Goal: Information Seeking & Learning: Learn about a topic

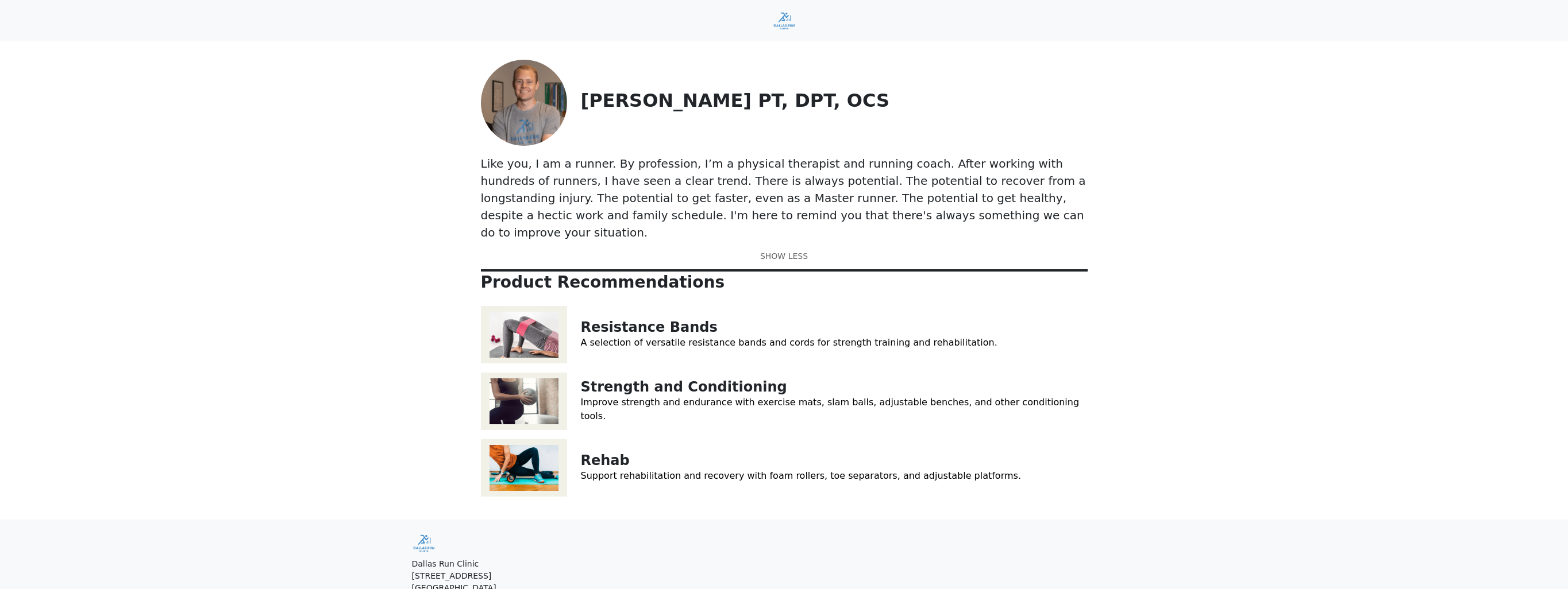
scroll to position [66, 0]
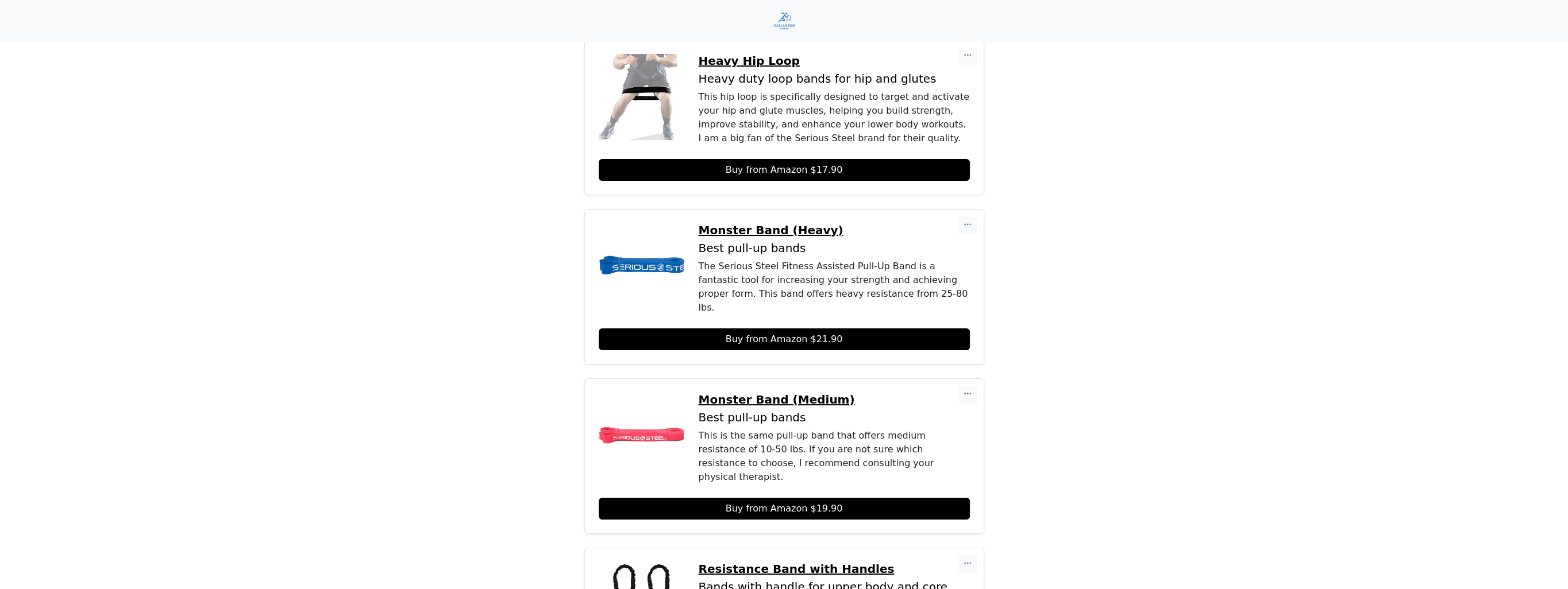
scroll to position [573, 0]
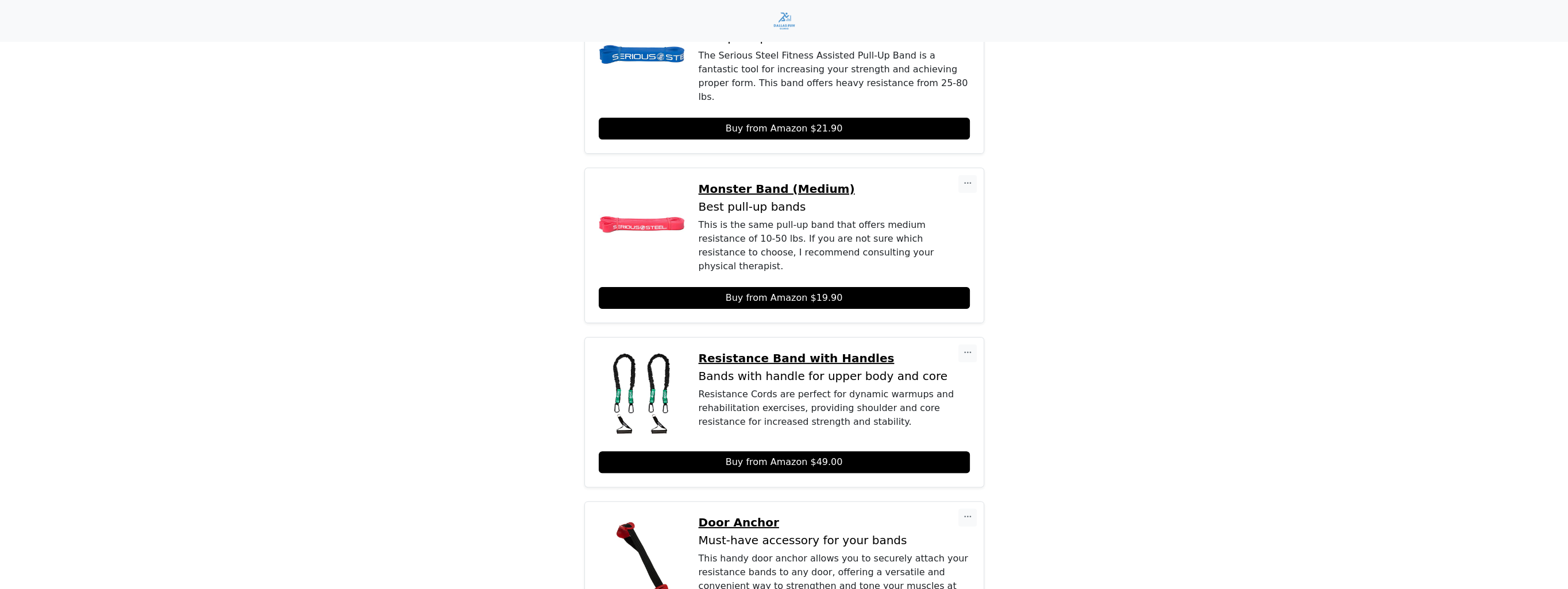
drag, startPoint x: 796, startPoint y: 343, endPoint x: 803, endPoint y: 327, distance: 17.5
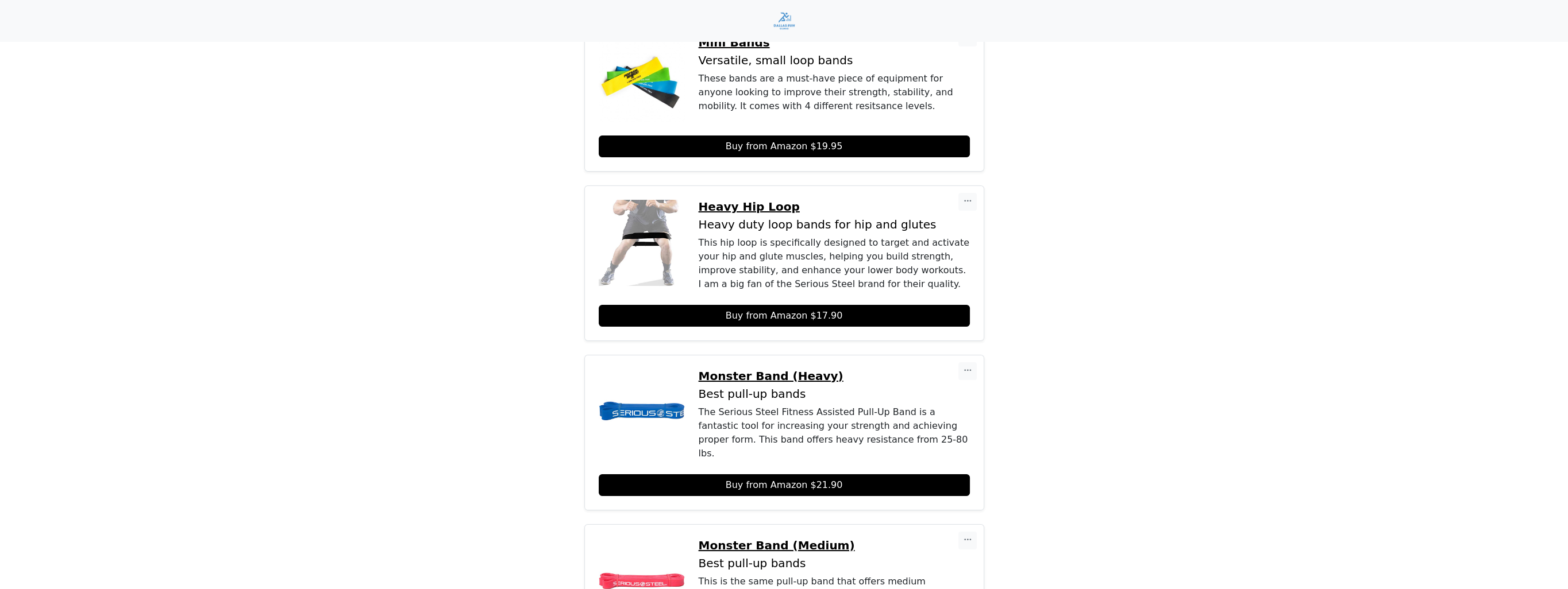
scroll to position [0, 0]
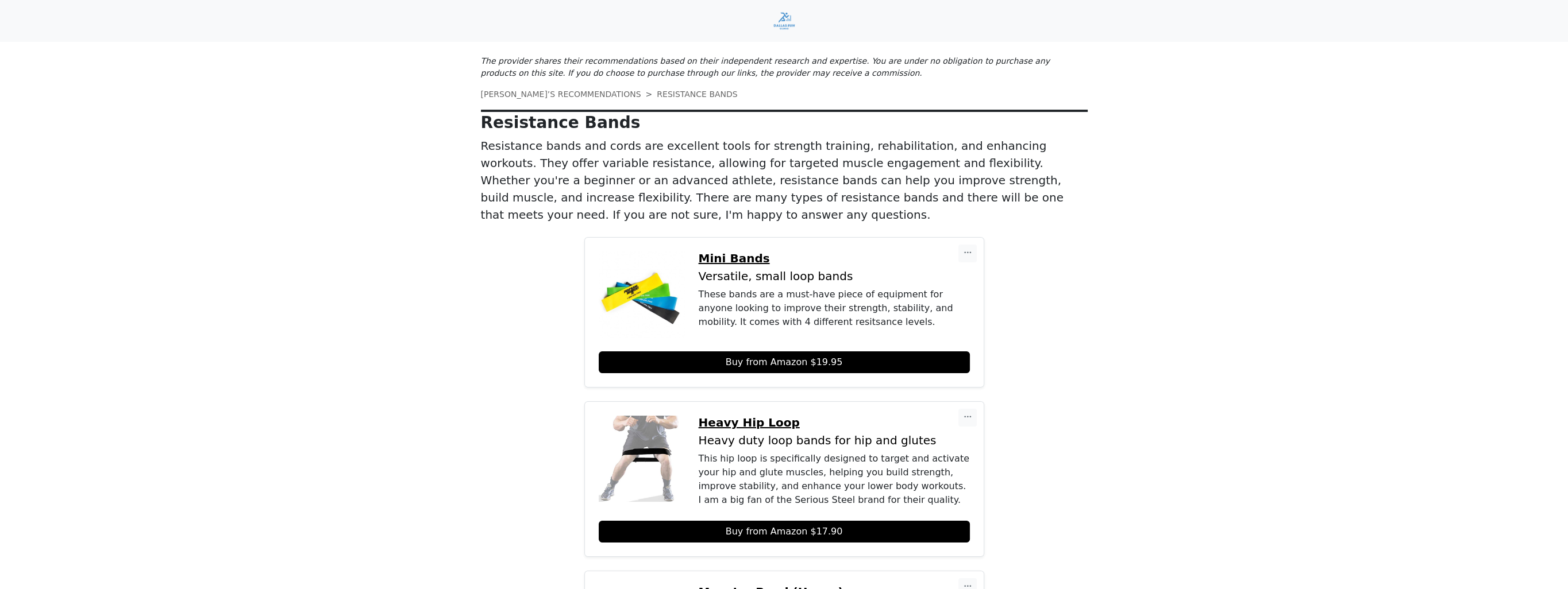
click at [715, 251] on p "Mini Bands" at bounding box center [835, 258] width 271 height 14
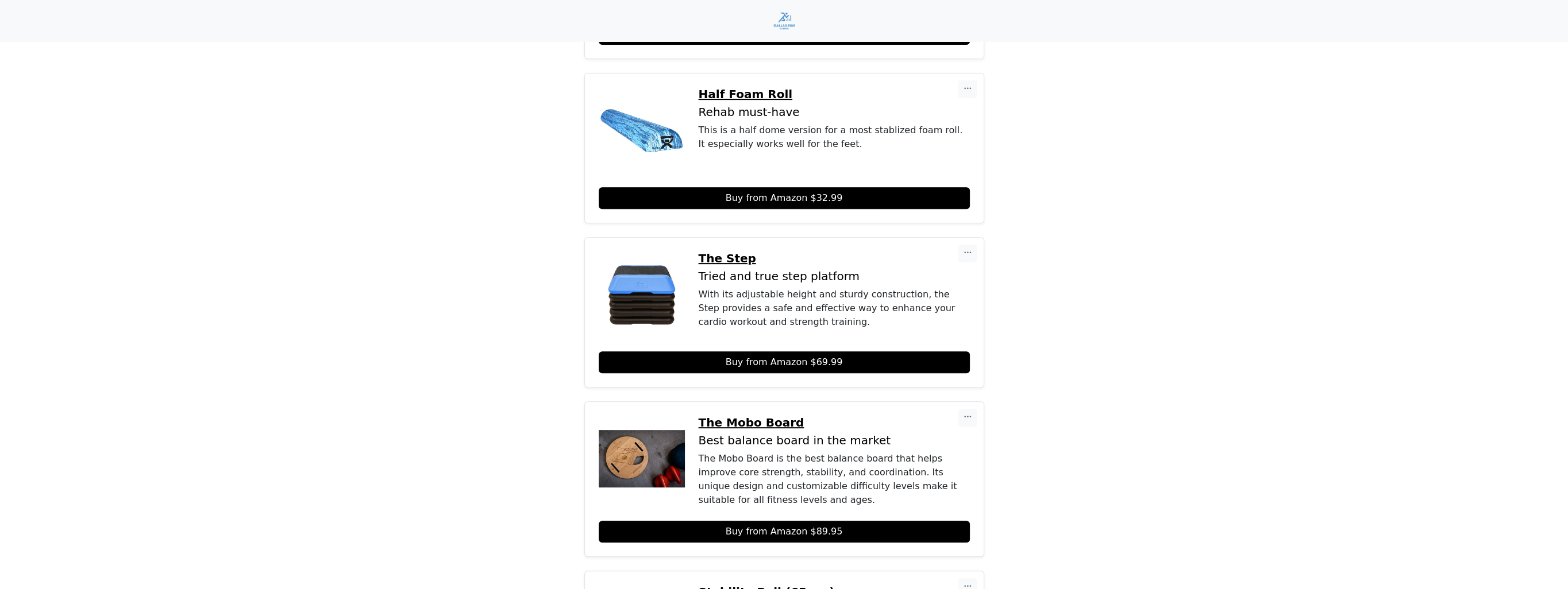
scroll to position [1114, 0]
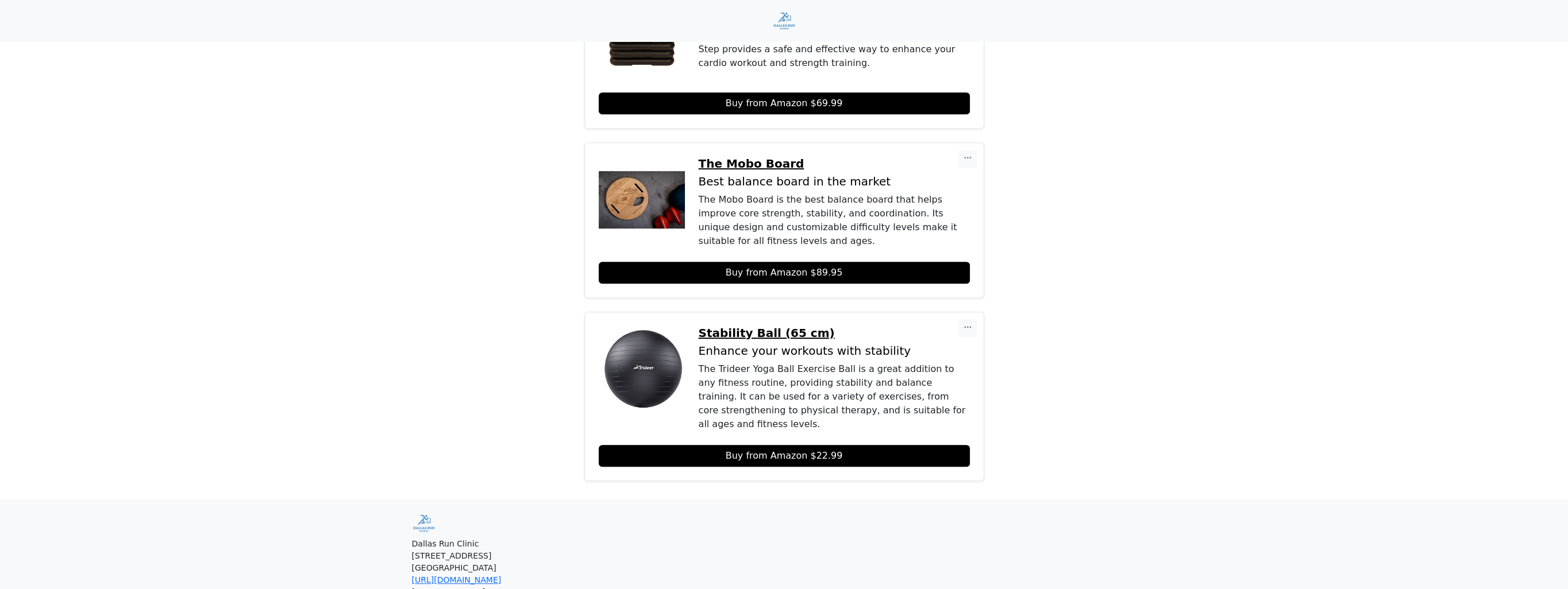
click at [749, 157] on p "The Mobo Board" at bounding box center [835, 164] width 271 height 14
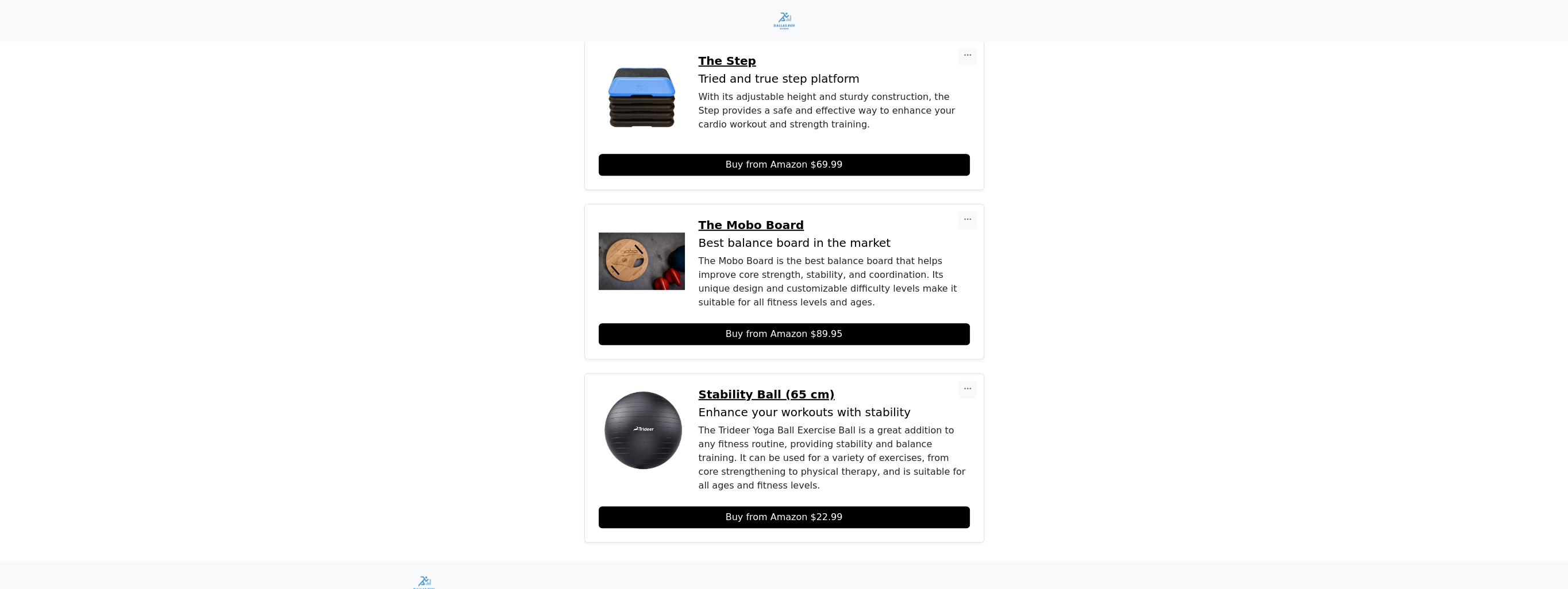
scroll to position [842, 0]
